Goal: Task Accomplishment & Management: Complete application form

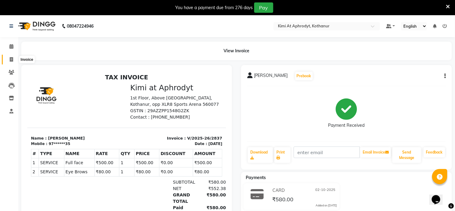
click at [11, 59] on icon at bounding box center [11, 59] width 3 height 5
select select "7401"
select select "service"
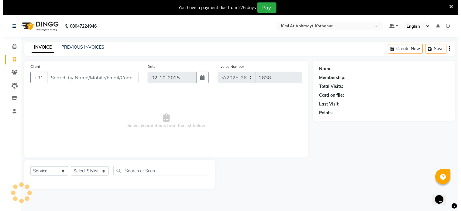
scroll to position [15, 0]
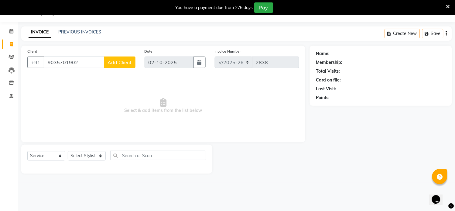
type input "9035701902"
click at [120, 62] on span "Add Client" at bounding box center [120, 62] width 24 height 6
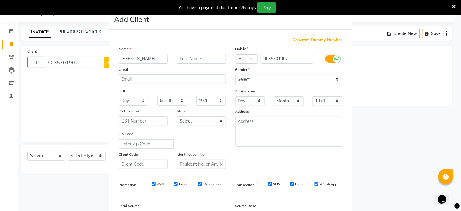
type input "[PERSON_NAME]"
click at [263, 79] on select "Select [DEMOGRAPHIC_DATA] [DEMOGRAPHIC_DATA] Other Prefer Not To Say" at bounding box center [288, 79] width 107 height 9
select select "[DEMOGRAPHIC_DATA]"
click at [235, 75] on select "Select [DEMOGRAPHIC_DATA] [DEMOGRAPHIC_DATA] Other Prefer Not To Say" at bounding box center [288, 79] width 107 height 9
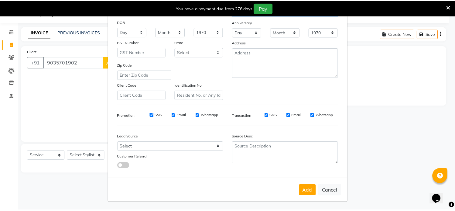
scroll to position [70, 0]
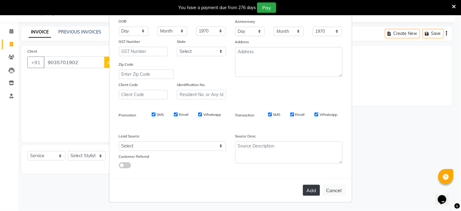
click at [312, 191] on button "Add" at bounding box center [311, 190] width 17 height 11
type input "90******02"
select select
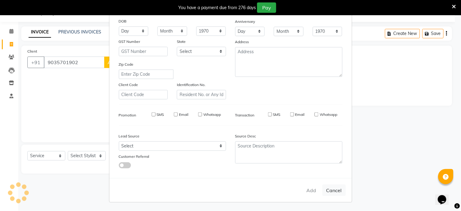
select select
checkbox input "false"
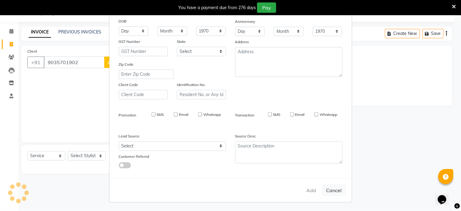
checkbox input "false"
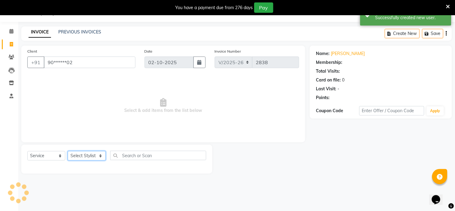
click at [92, 154] on select "Select Stylist [PERSON_NAME] Hriatpuii [PERSON_NAME] Kimi manager id [PERSON_NA…" at bounding box center [87, 155] width 38 height 9
select select "69730"
click at [68, 151] on select "Select Stylist [PERSON_NAME] Hriatpuii [PERSON_NAME] Kimi manager id [PERSON_NA…" at bounding box center [87, 155] width 38 height 9
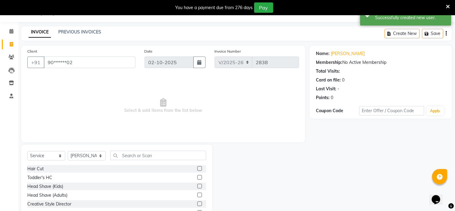
drag, startPoint x: 193, startPoint y: 168, endPoint x: 212, endPoint y: 166, distance: 19.2
click at [198, 168] on label at bounding box center [200, 168] width 5 height 5
click at [198, 168] on input "checkbox" at bounding box center [200, 169] width 4 height 4
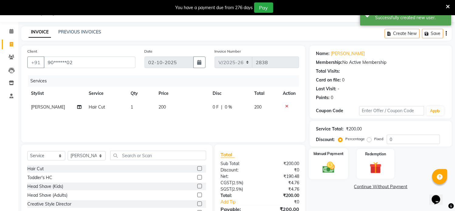
checkbox input "false"
click at [349, 168] on div "Manual Payment" at bounding box center [329, 163] width 39 height 31
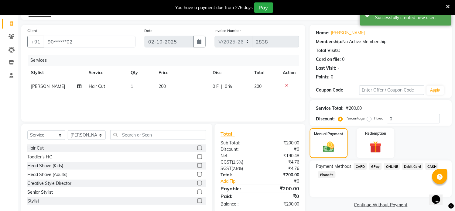
scroll to position [47, 0]
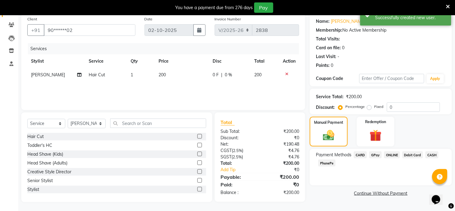
click at [376, 155] on span "GPay" at bounding box center [376, 154] width 12 height 7
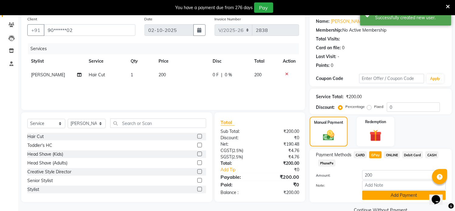
click at [384, 197] on button "Add Payment" at bounding box center [405, 195] width 84 height 9
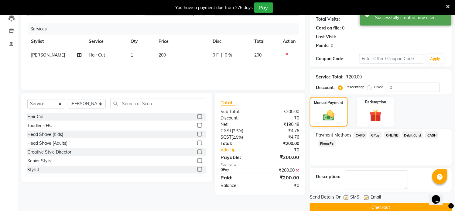
scroll to position [78, 0]
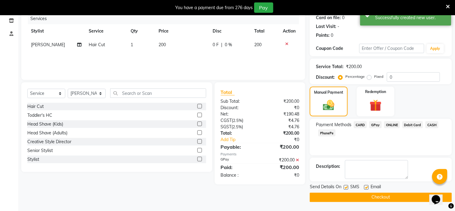
click at [384, 199] on button "Checkout" at bounding box center [381, 197] width 142 height 9
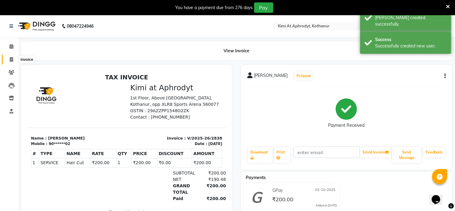
click at [10, 58] on icon at bounding box center [11, 59] width 3 height 5
select select "7401"
select select "service"
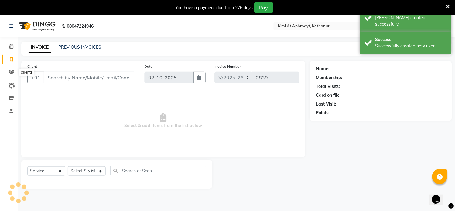
scroll to position [15, 0]
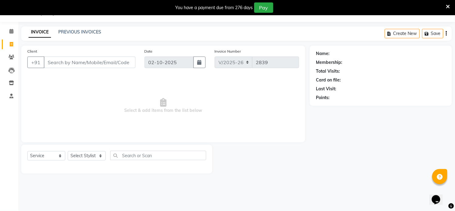
click at [265, 149] on div at bounding box center [262, 159] width 98 height 29
